Goal: Communication & Community: Answer question/provide support

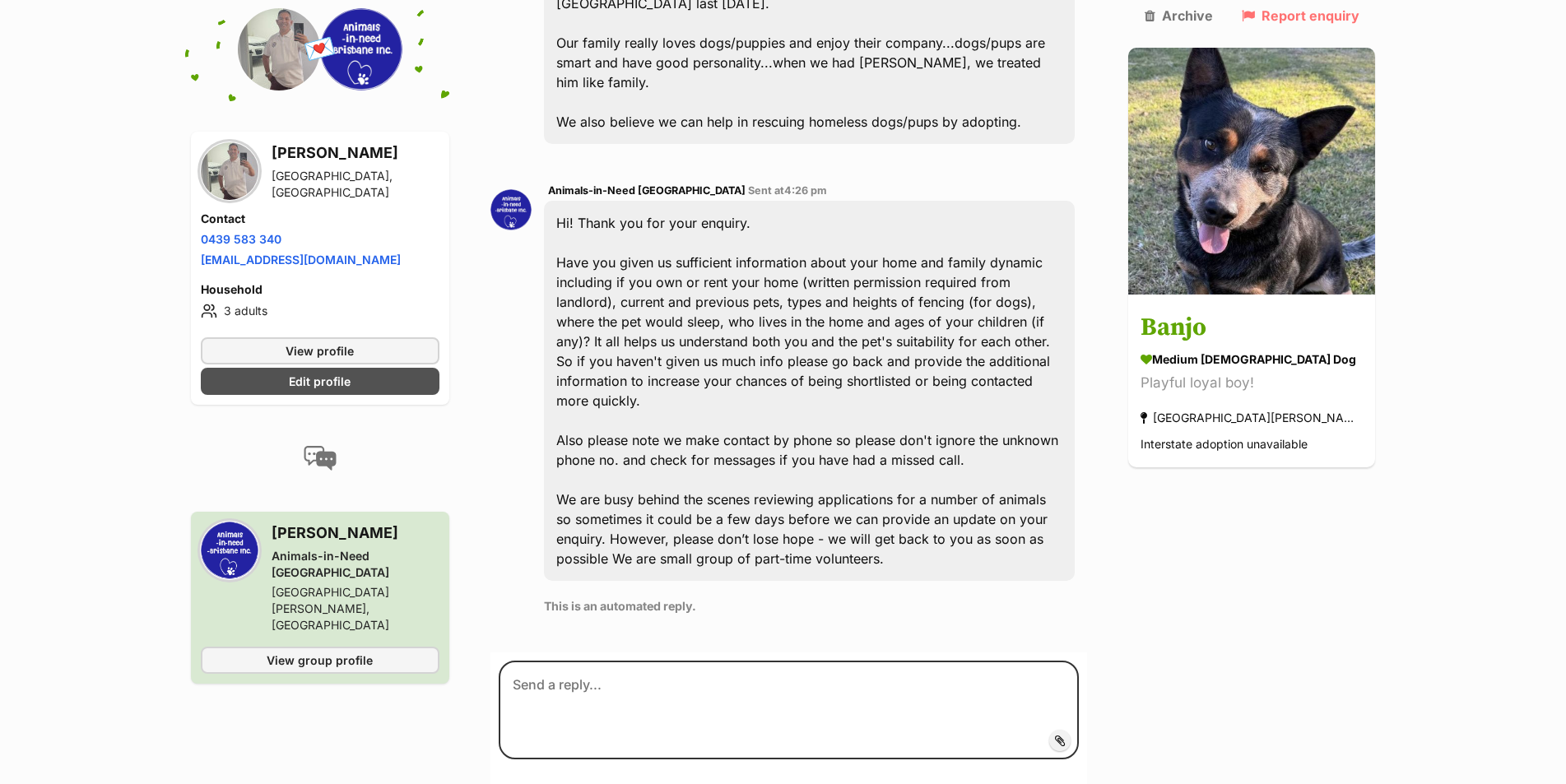
scroll to position [739, 0]
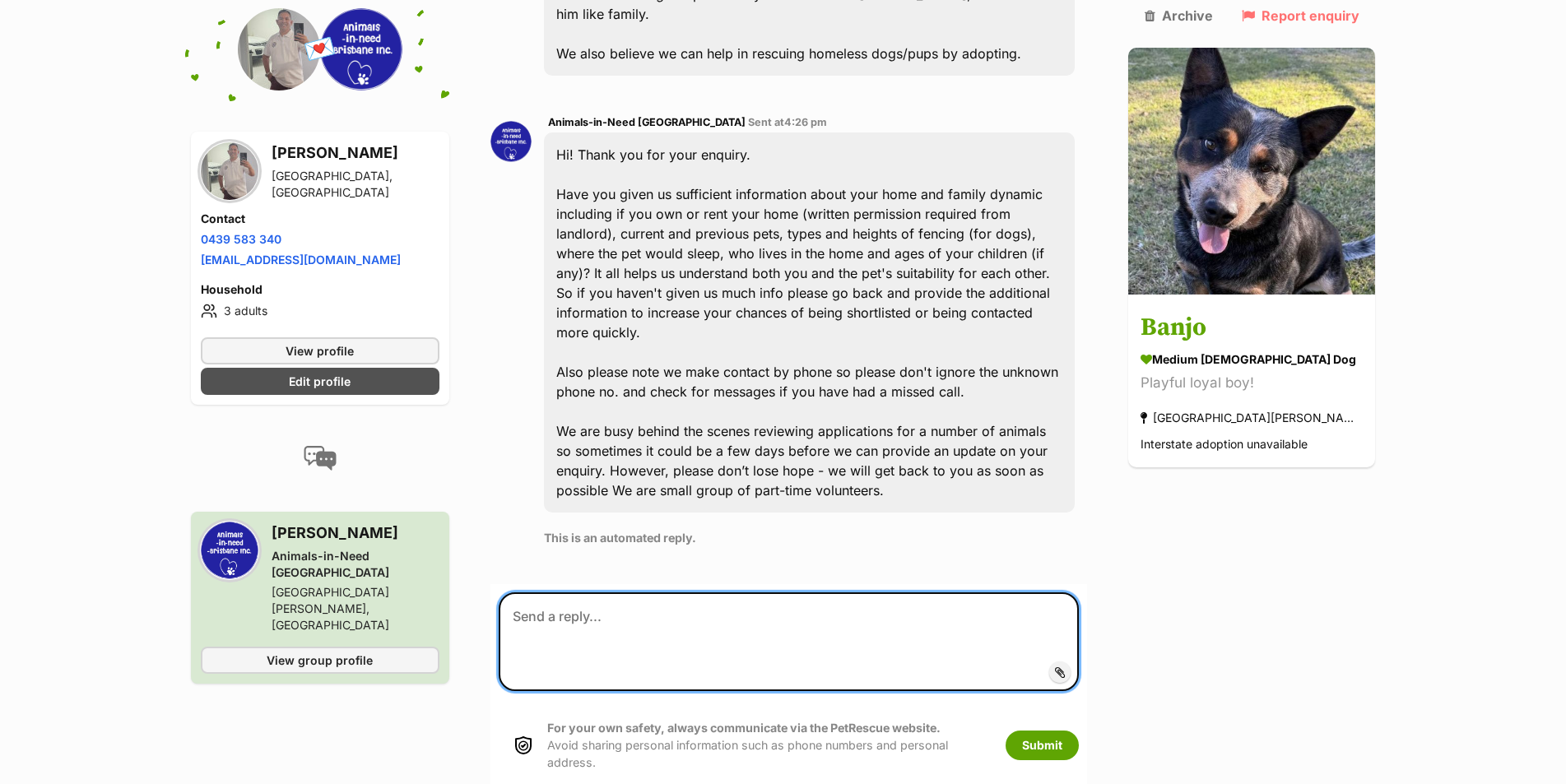
click at [811, 593] on textarea at bounding box center [788, 641] width 581 height 99
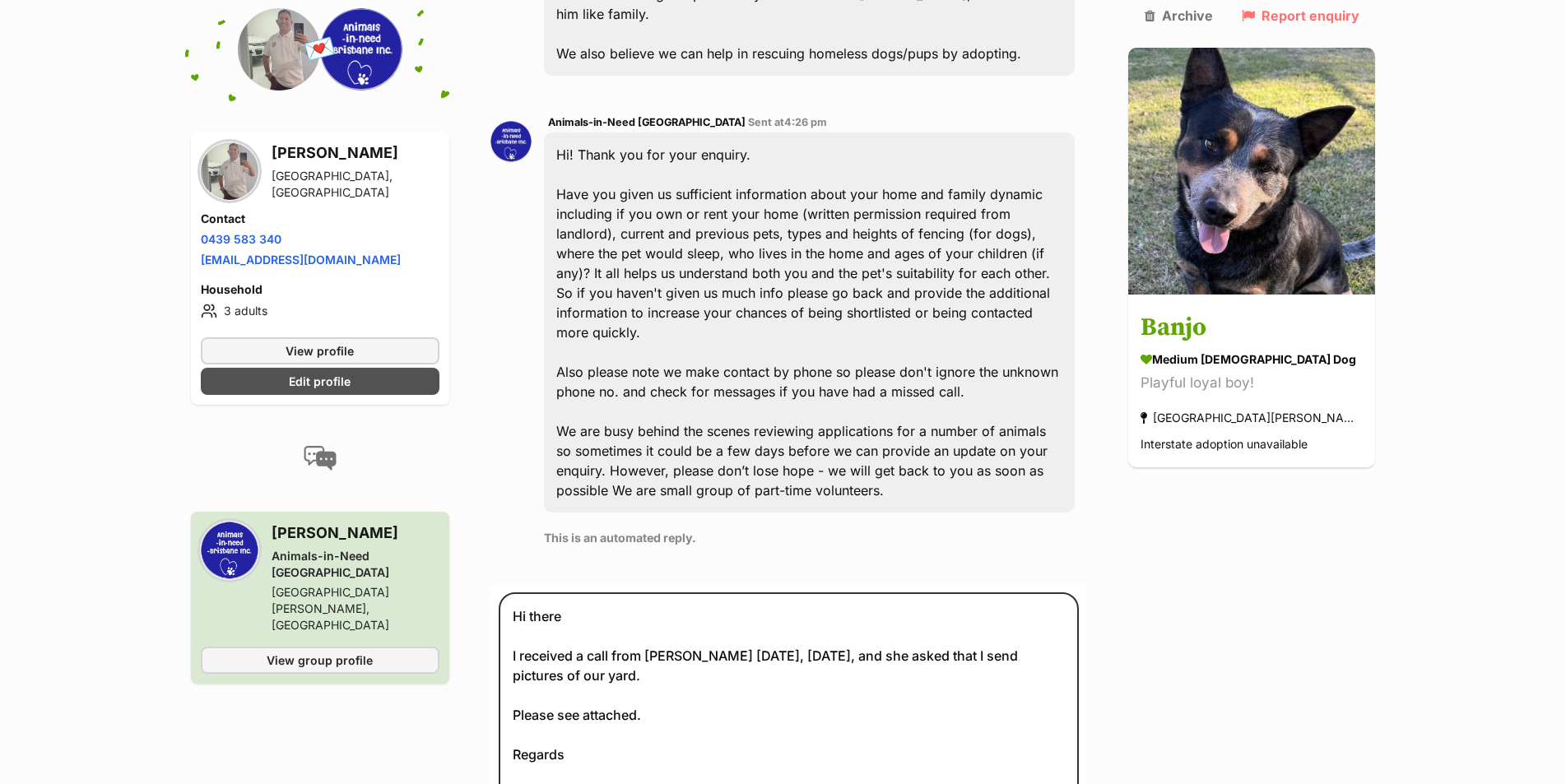
click at [1101, 783] on span "Add attachment" at bounding box center [1116, 799] width 88 height 13
click at [0, 0] on input "Add attachment" at bounding box center [0, 0] width 0 height 0
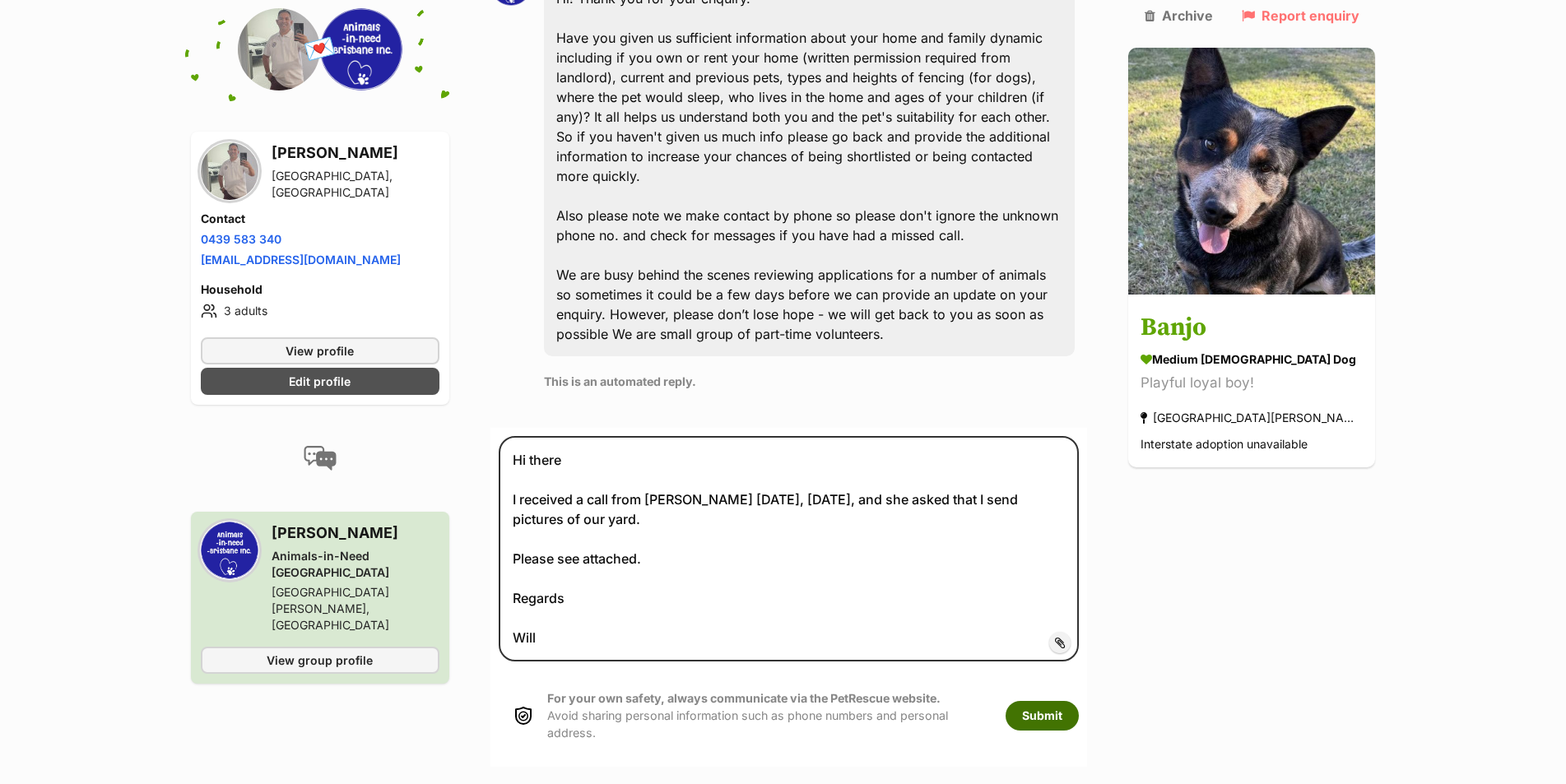
scroll to position [904, 0]
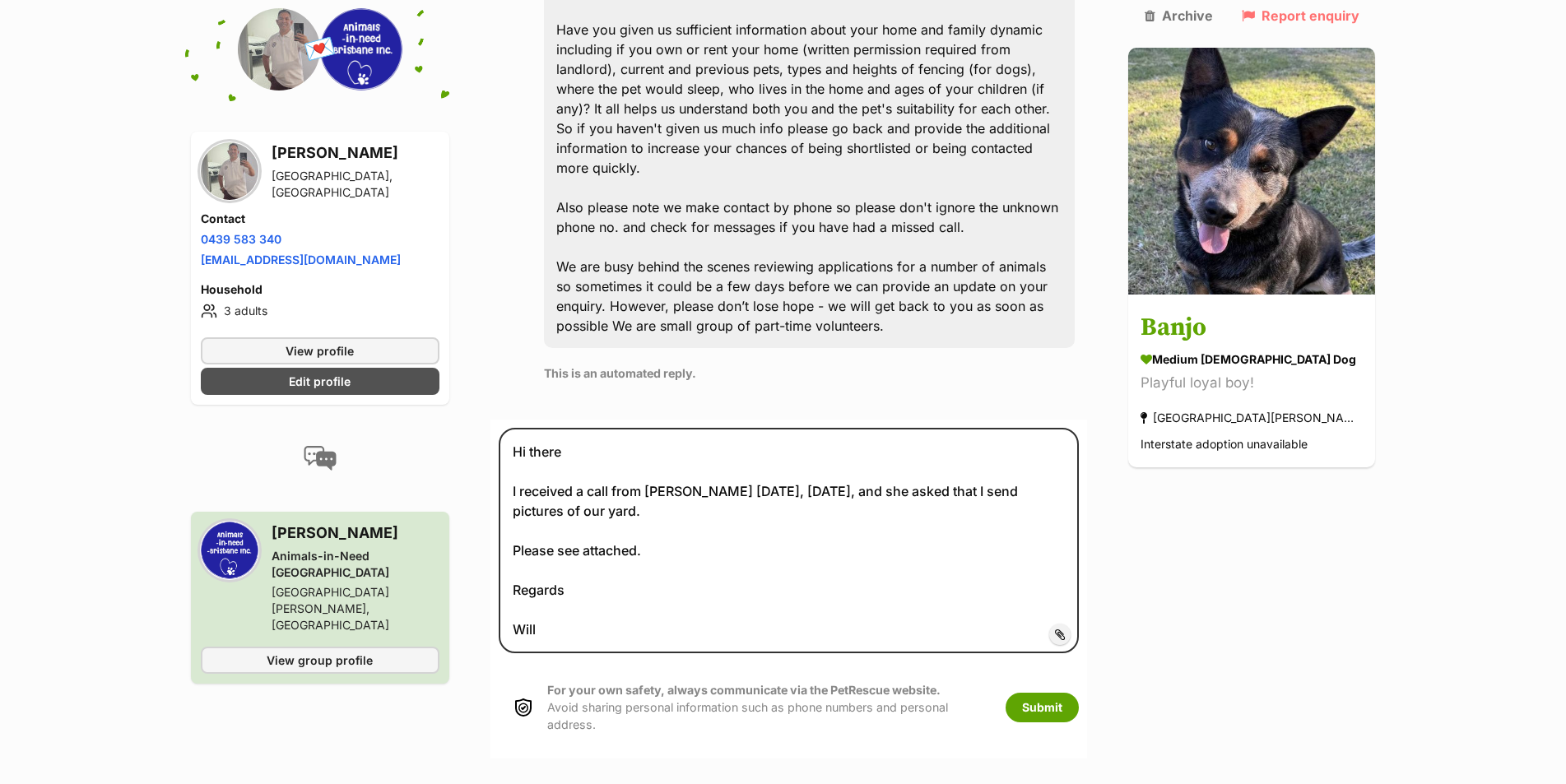
click at [1100, 627] on span "Add attachment" at bounding box center [1116, 634] width 88 height 13
click at [0, 0] on input "Add attachment" at bounding box center [0, 0] width 0 height 0
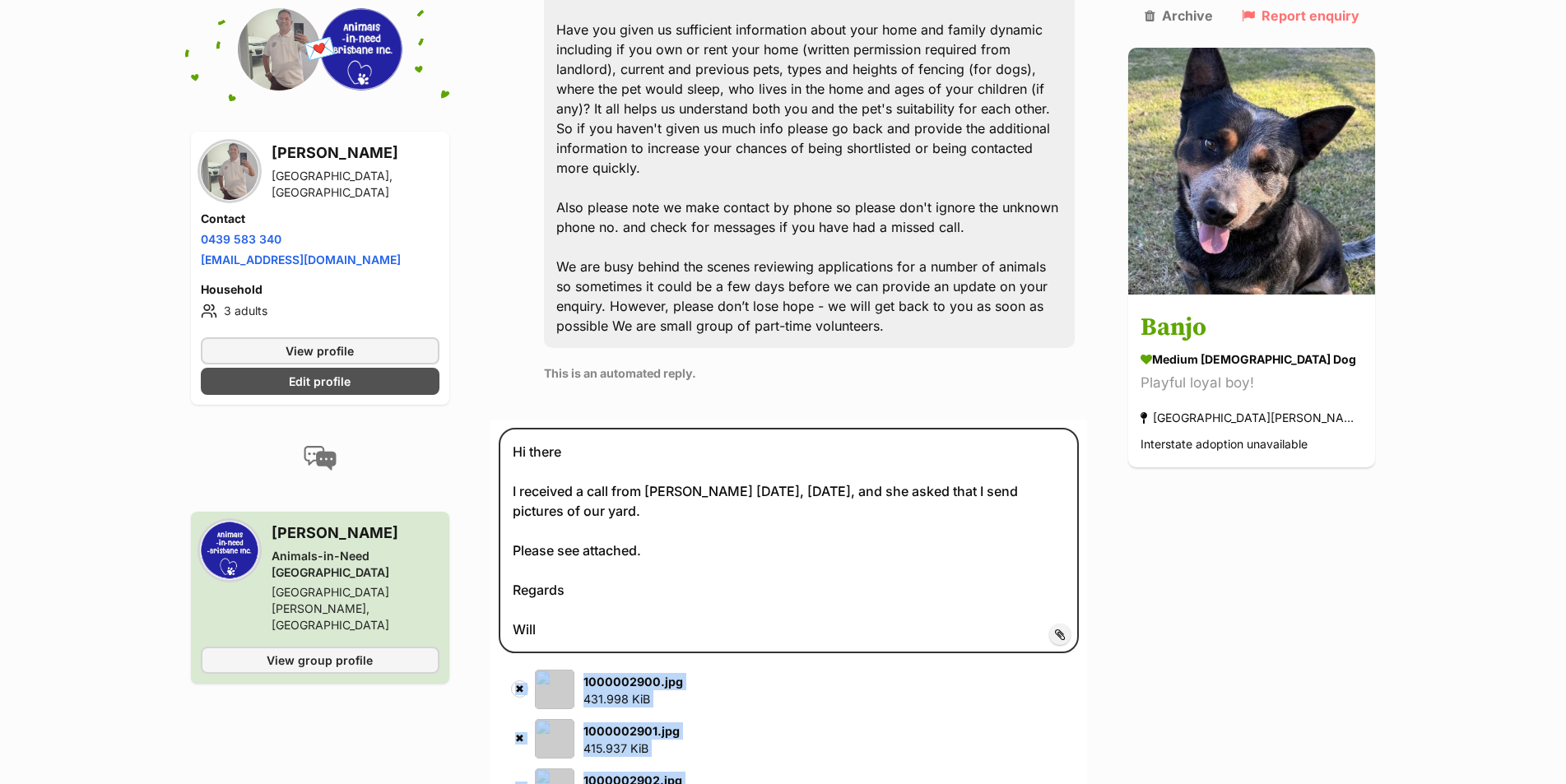
click at [528, 680] on button "✖" at bounding box center [519, 689] width 17 height 17
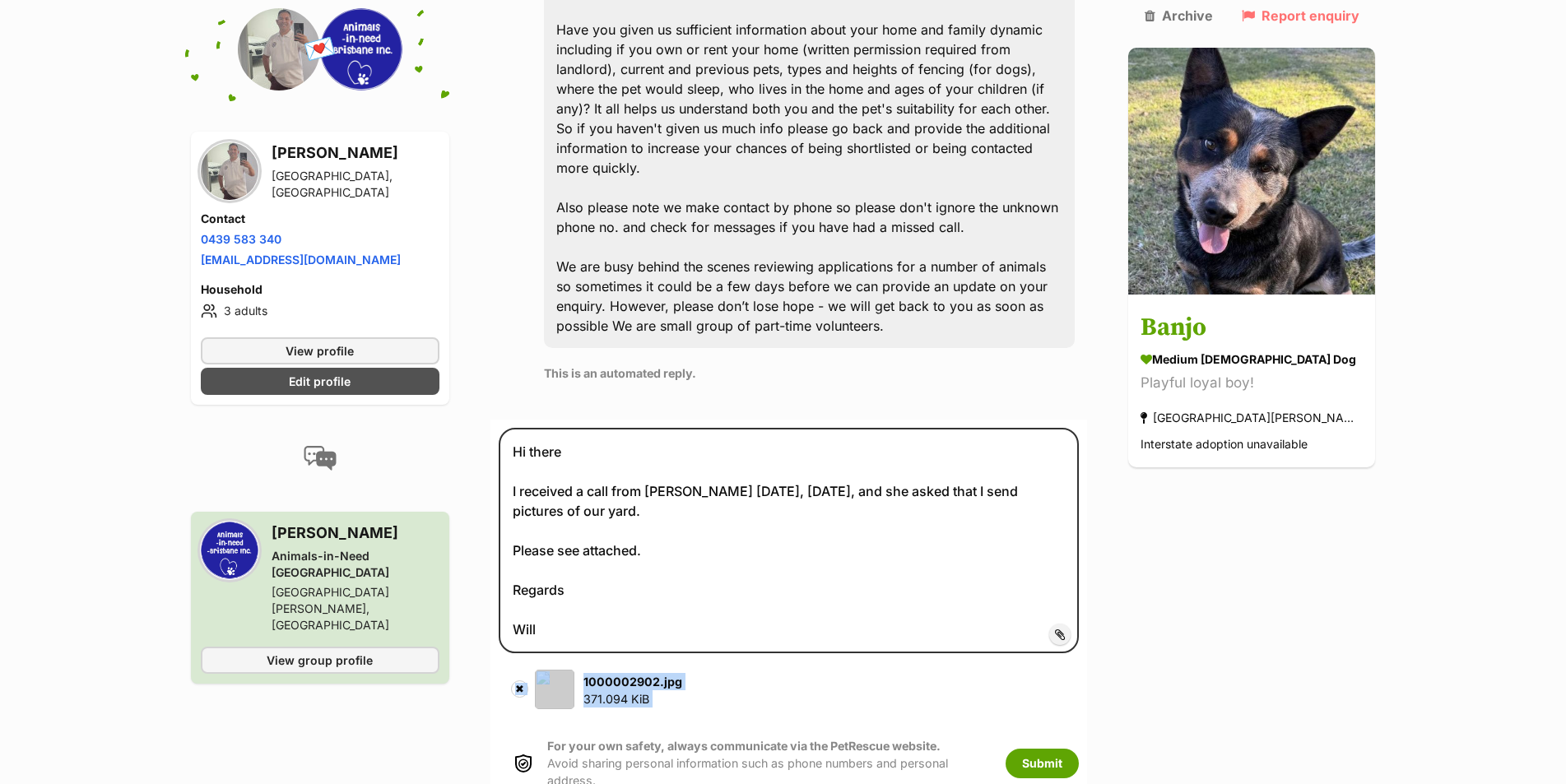
click at [524, 680] on button "✖" at bounding box center [519, 689] width 17 height 17
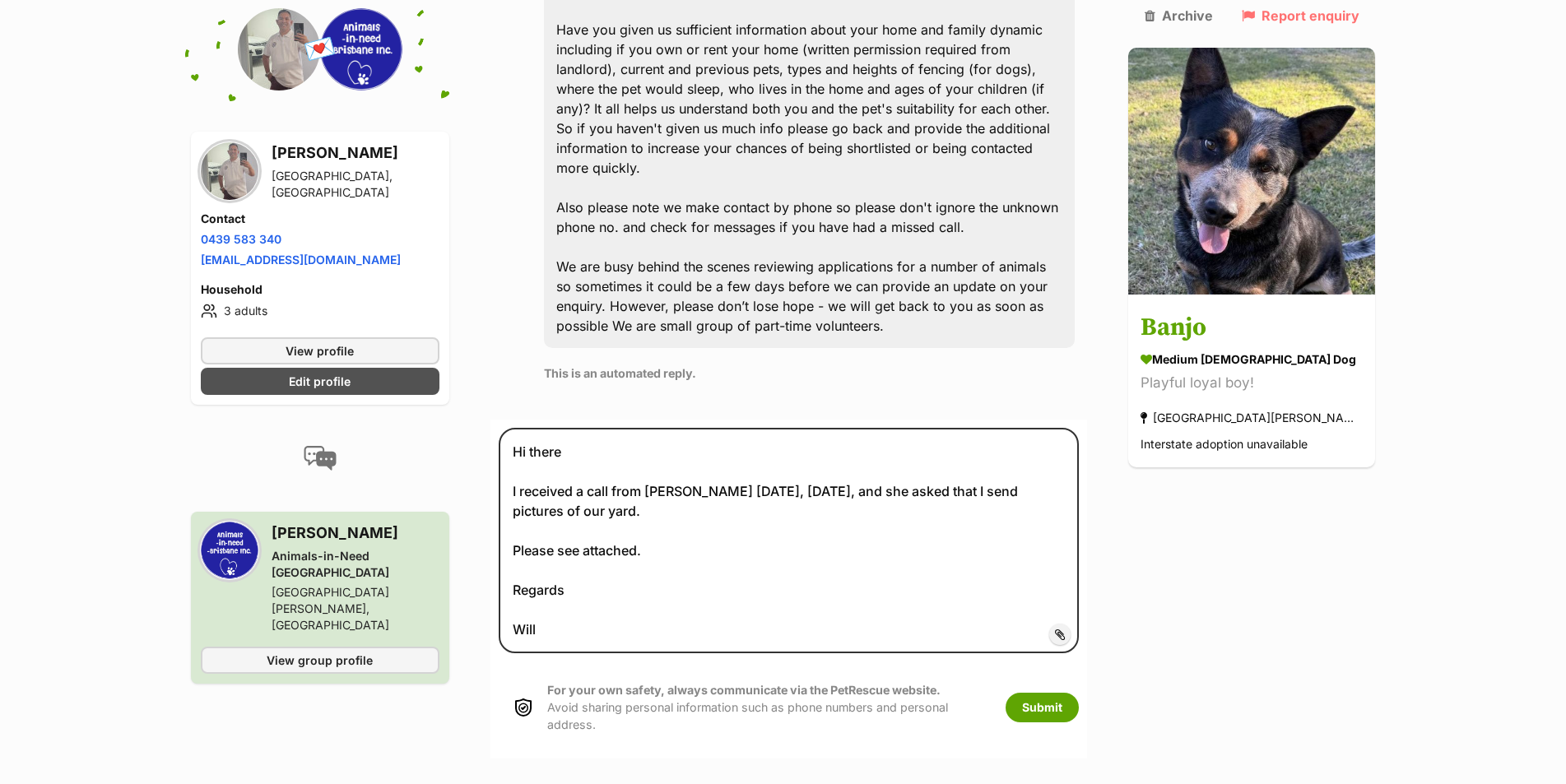
click at [1093, 627] on span "Add attachment" at bounding box center [1116, 634] width 88 height 13
click at [0, 0] on input "Add attachment" at bounding box center [0, 0] width 0 height 0
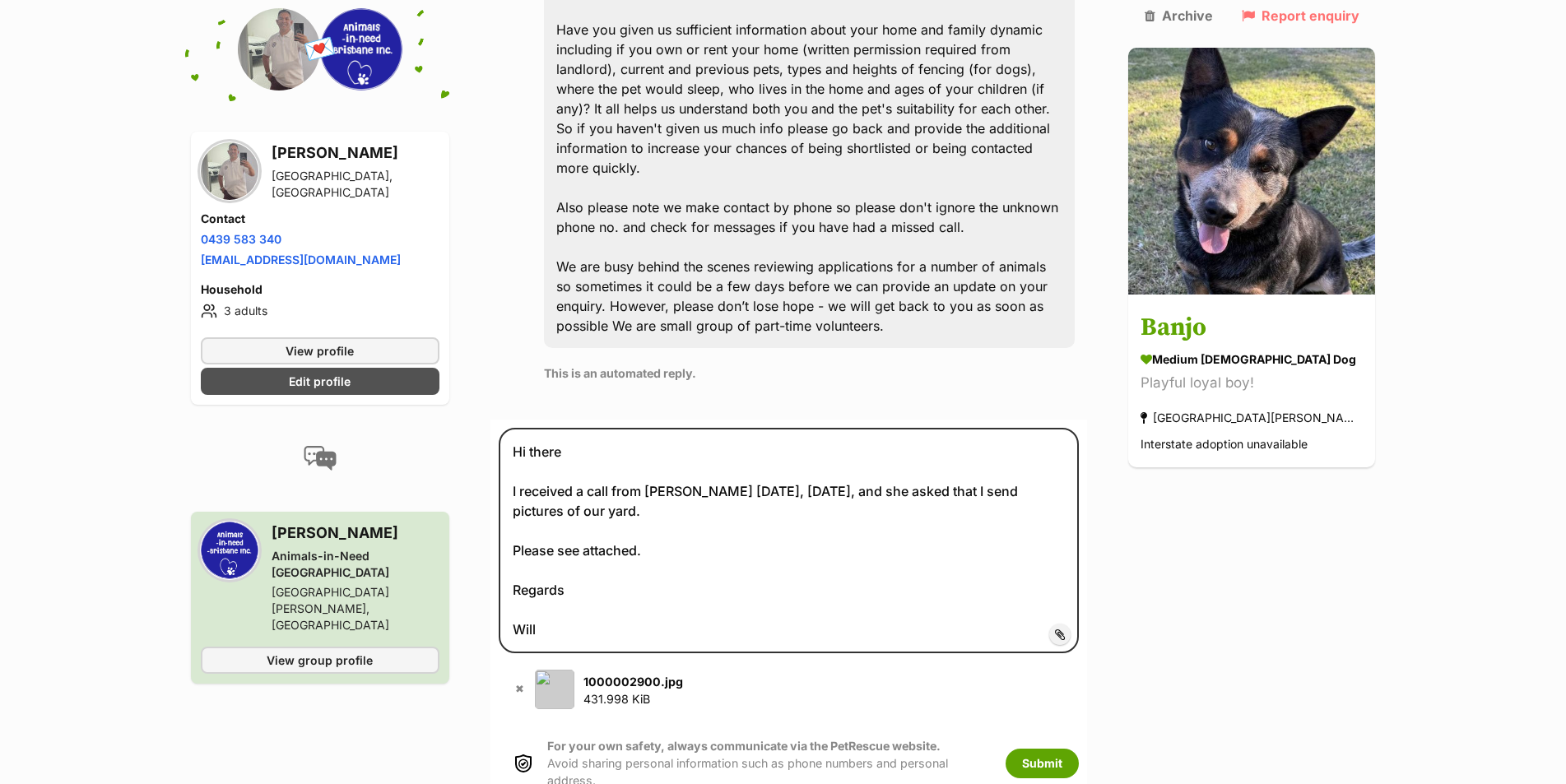
click at [1067, 623] on label "Add attachment" at bounding box center [1059, 634] width 22 height 22
click at [0, 0] on input "Add attachment" at bounding box center [0, 0] width 0 height 0
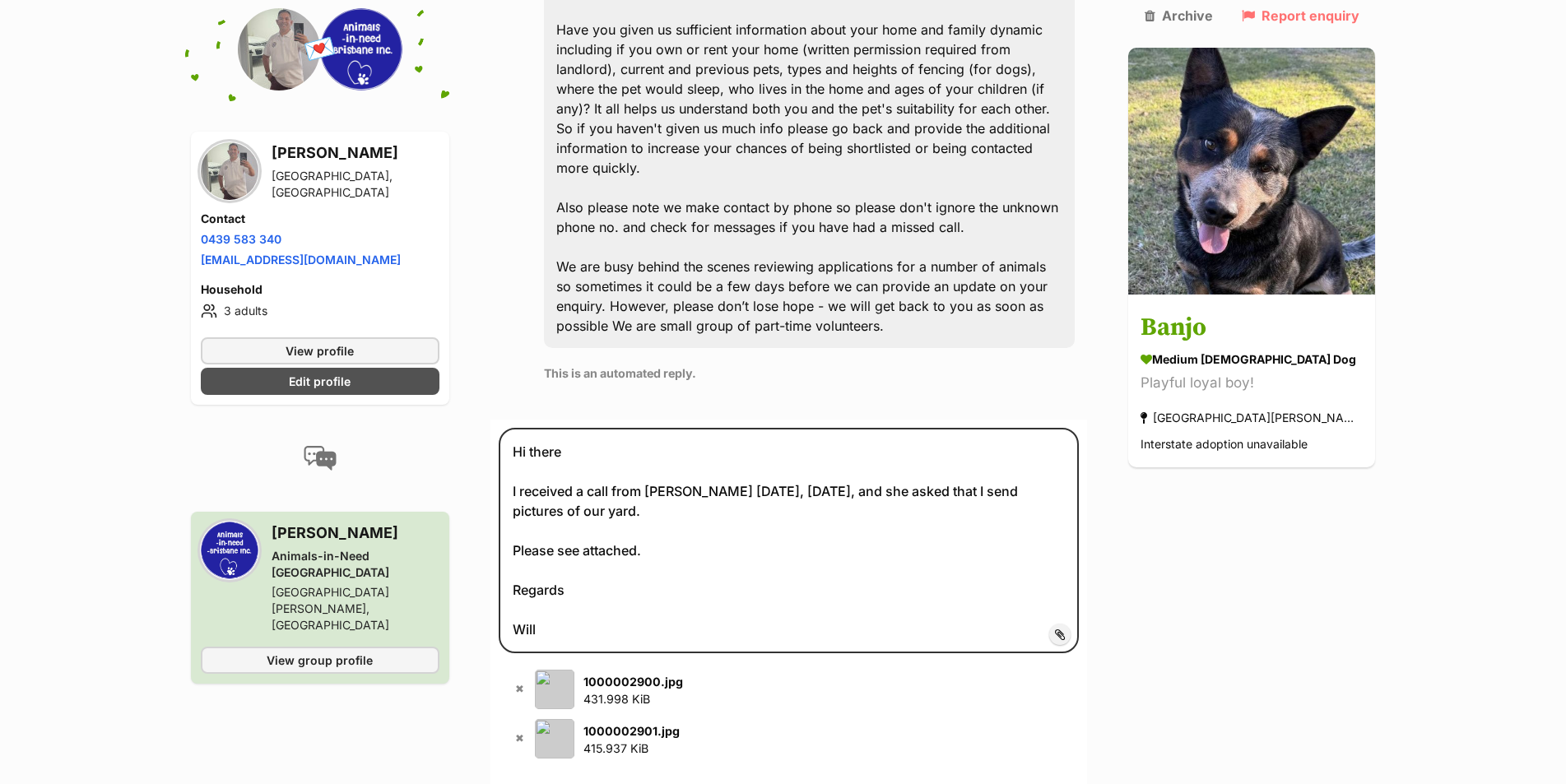
click at [1072, 627] on span "Add attachment" at bounding box center [1116, 634] width 88 height 13
click at [0, 0] on input "Add attachment" at bounding box center [0, 0] width 0 height 0
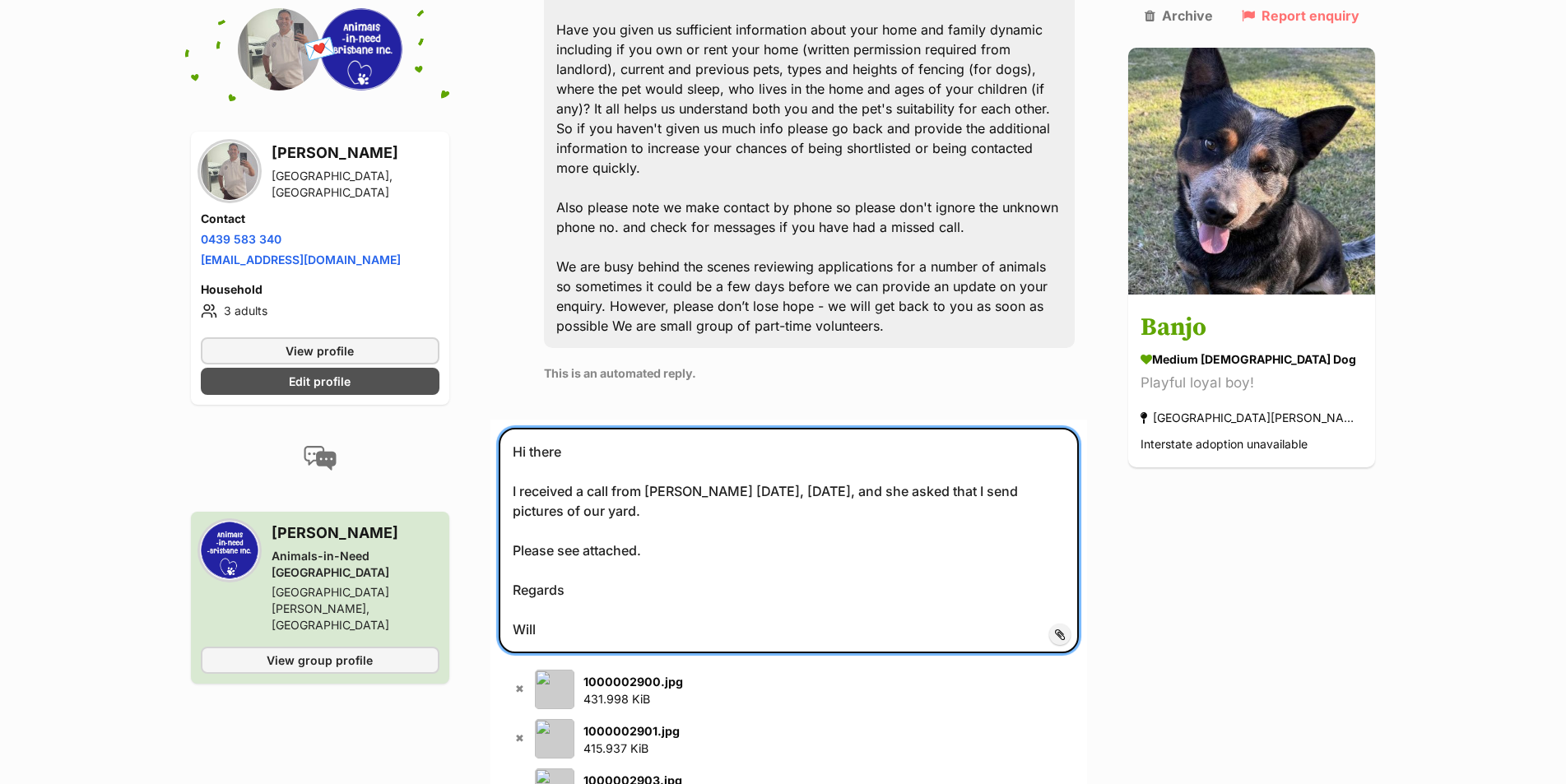
click at [703, 495] on textarea "Hi there I received a call from [PERSON_NAME] [DATE], [DATE], and she asked tha…" at bounding box center [788, 540] width 581 height 225
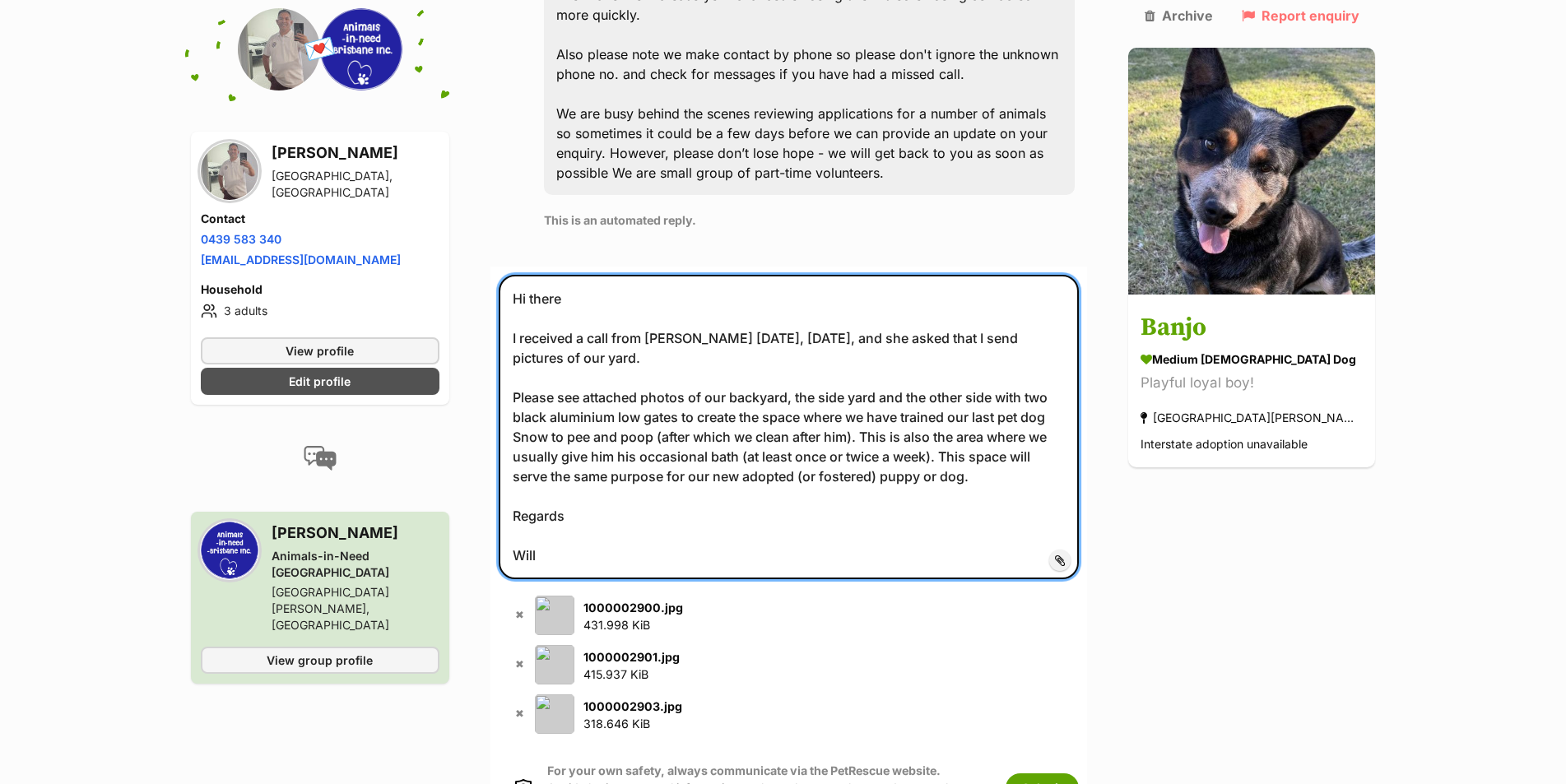
scroll to position [1068, 0]
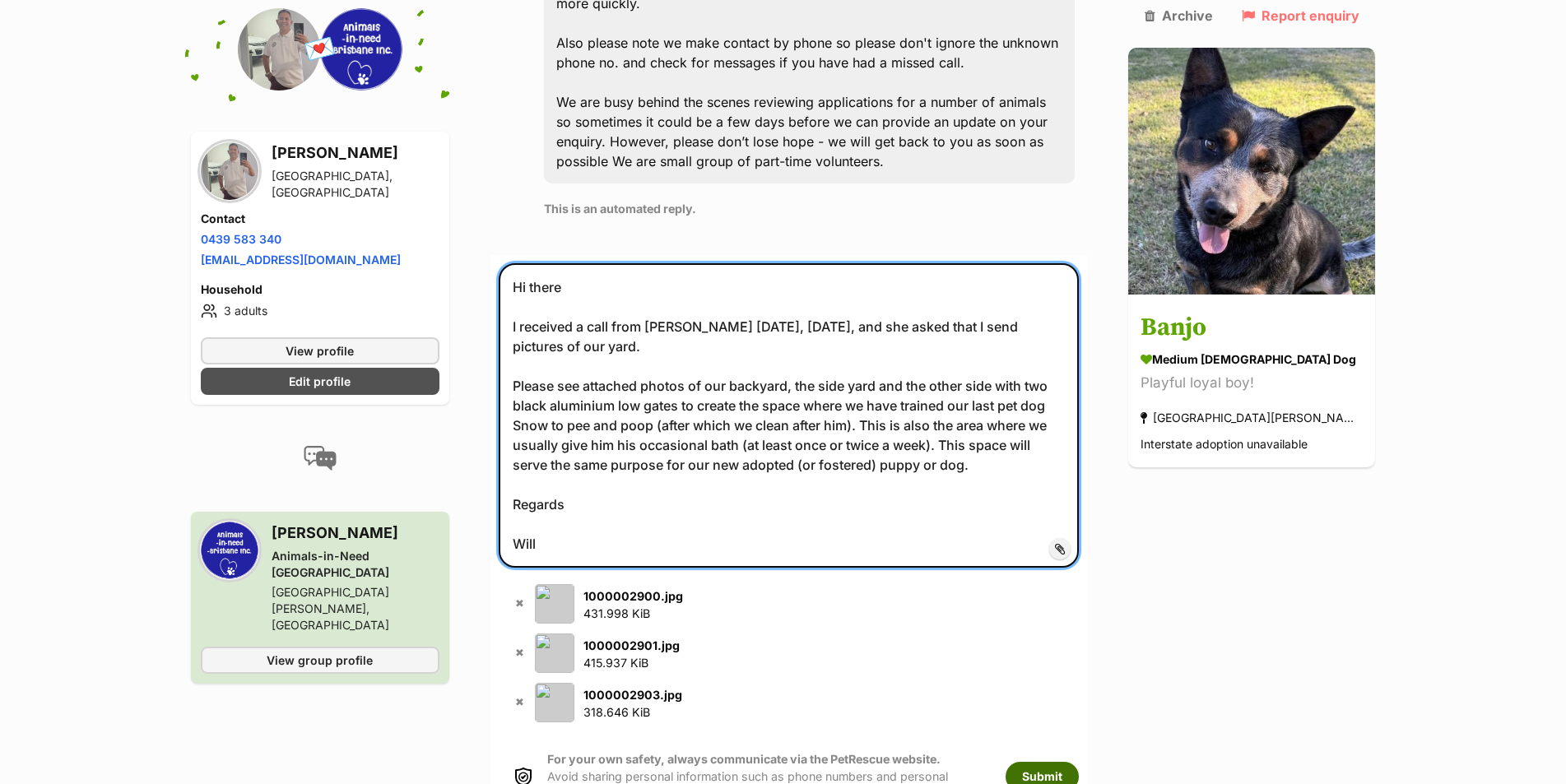
type textarea "Hi there I received a call from [PERSON_NAME] [DATE], [DATE], and she asked tha…"
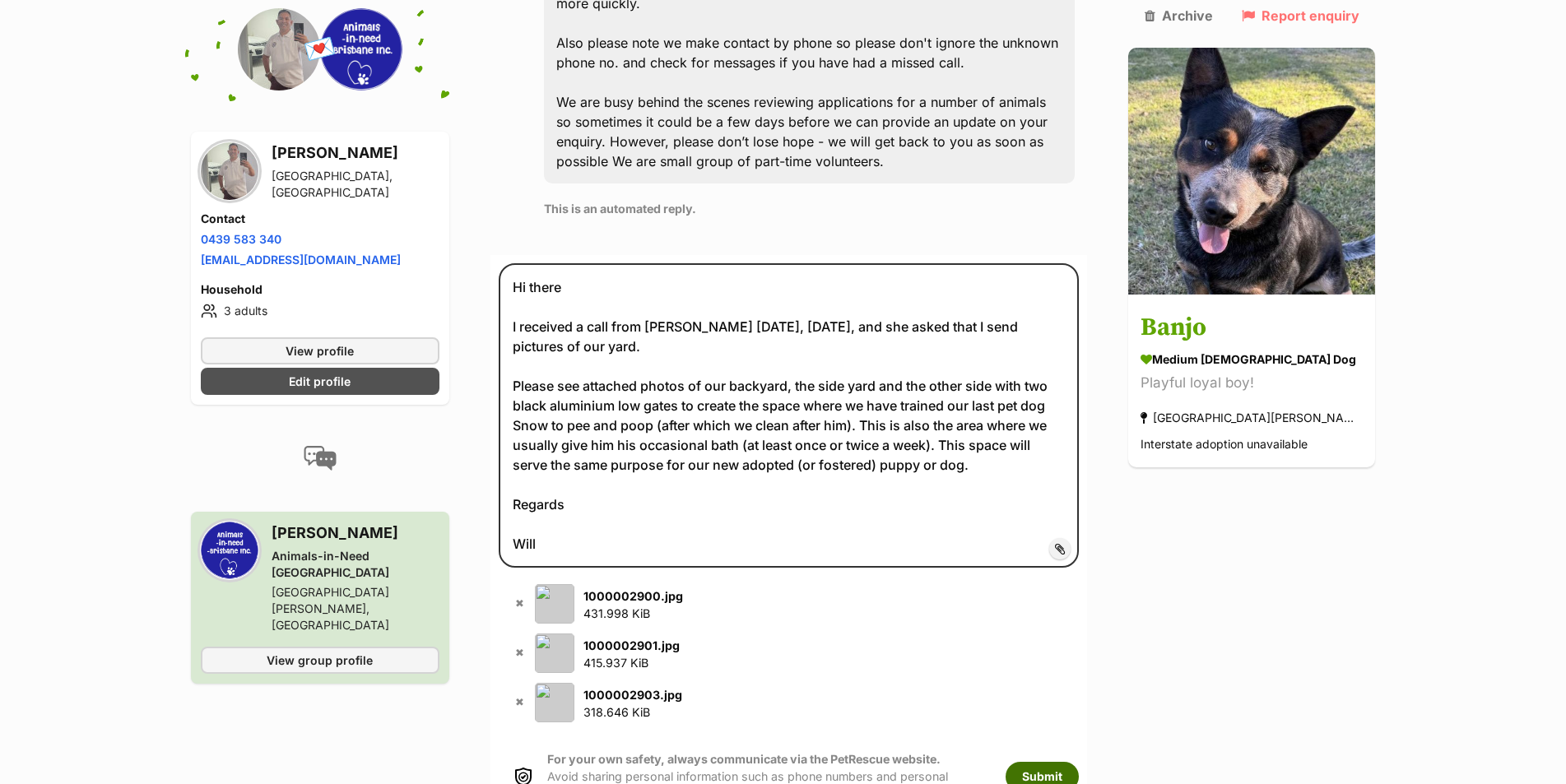
click at [1079, 762] on button "Submit" at bounding box center [1042, 777] width 73 height 30
